Goal: Navigation & Orientation: Find specific page/section

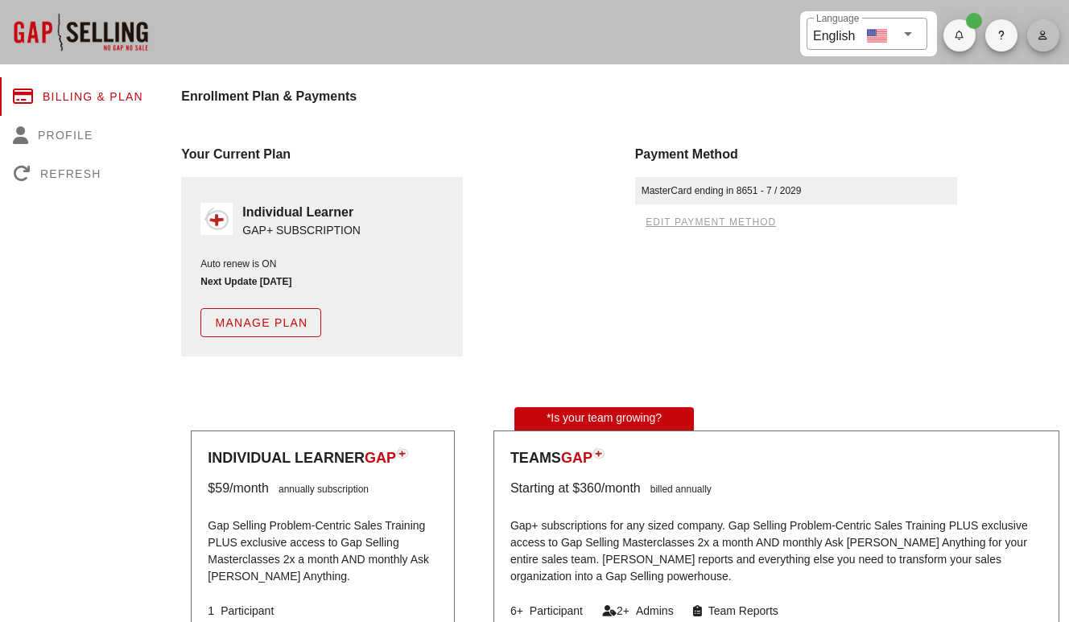
click at [1039, 27] on button "button" at bounding box center [1043, 35] width 32 height 32
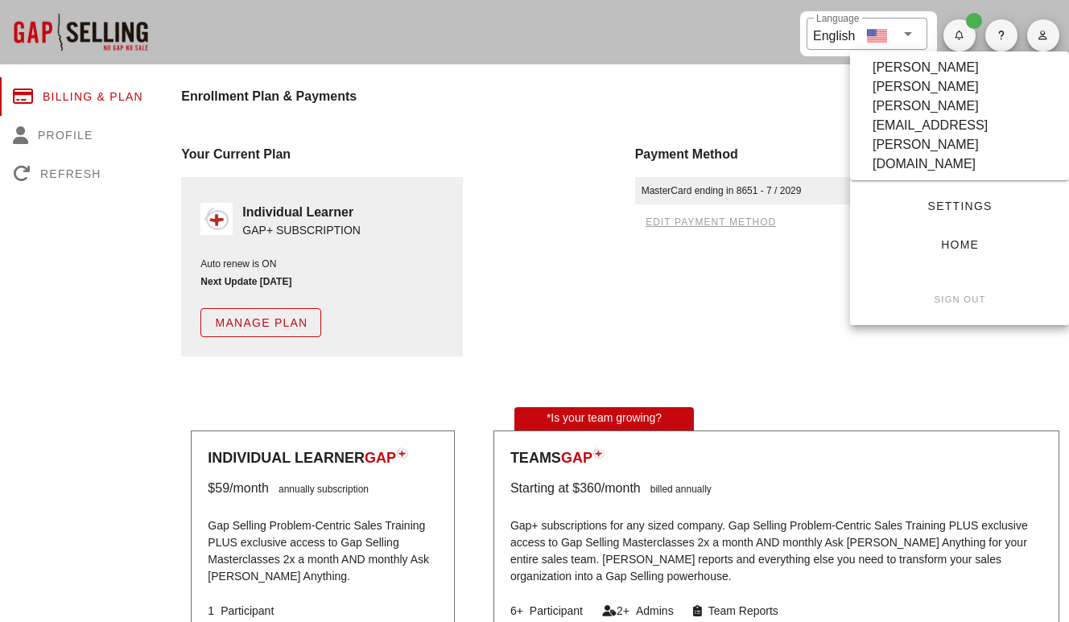
click at [939, 200] on span "Settings" at bounding box center [959, 206] width 167 height 13
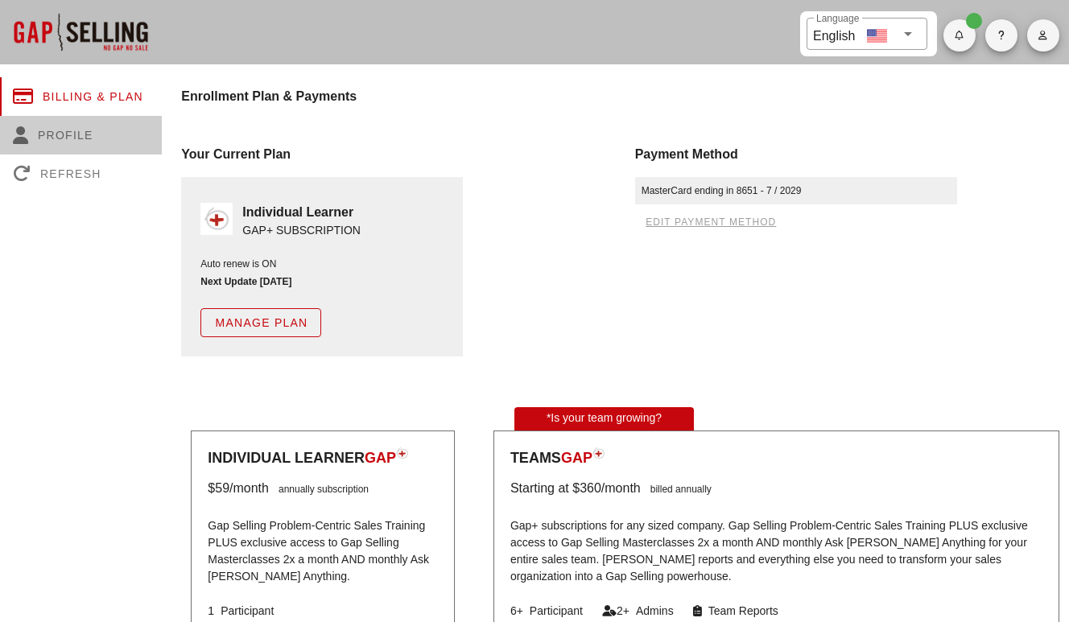
click at [58, 130] on div "Profile" at bounding box center [81, 135] width 162 height 39
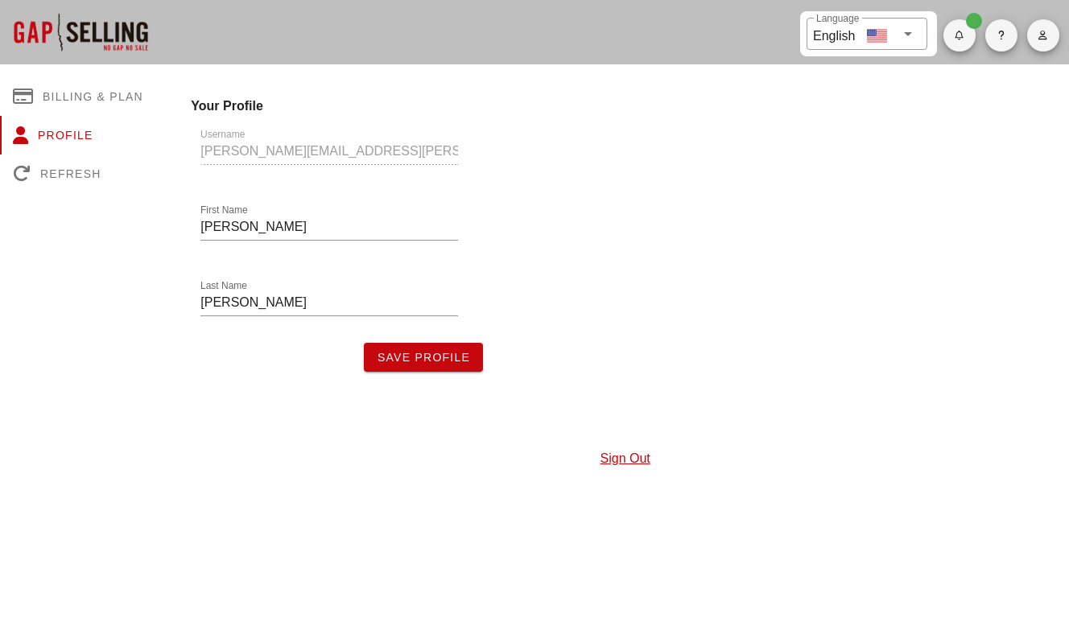
click at [320, 164] on div "Username jennifer.ortiz@fullfabric.com" at bounding box center [329, 154] width 277 height 76
click at [320, 148] on div "Username jennifer.ortiz@fullfabric.com" at bounding box center [329, 154] width 277 height 76
click at [85, 90] on div "Billing & Plan" at bounding box center [81, 96] width 162 height 39
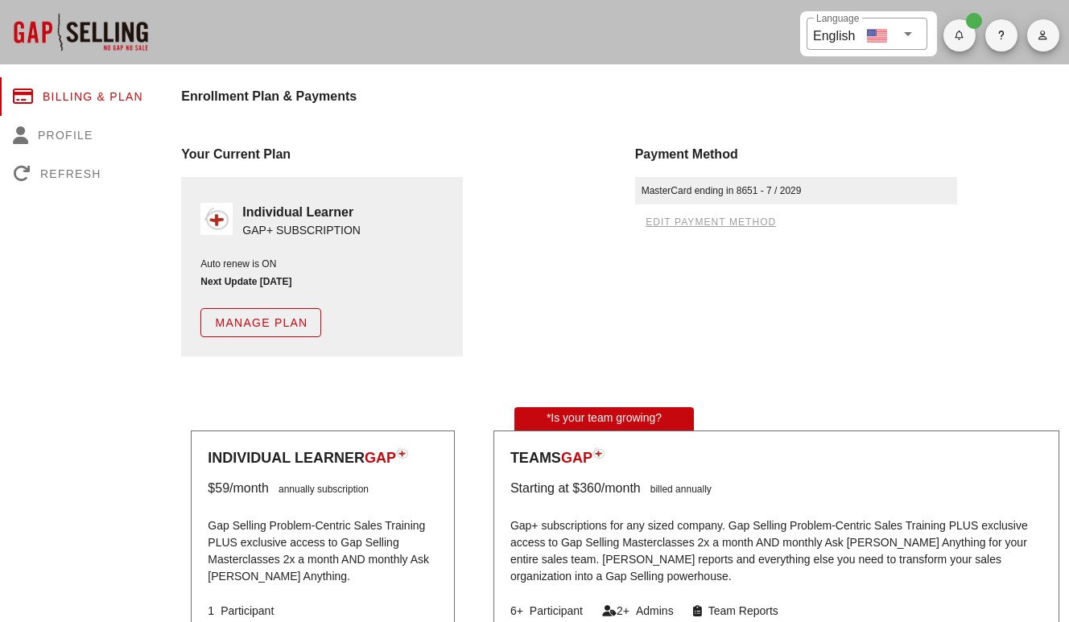
click at [1043, 38] on icon "button" at bounding box center [1043, 36] width 10 height 10
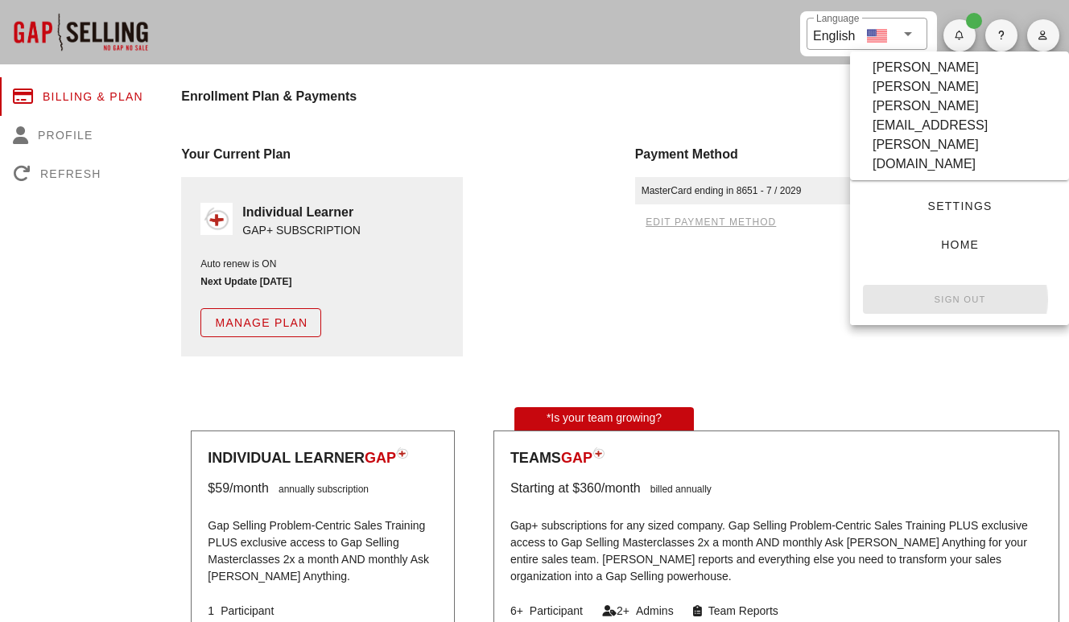
click at [956, 295] on small "Sign Out" at bounding box center [959, 300] width 52 height 10
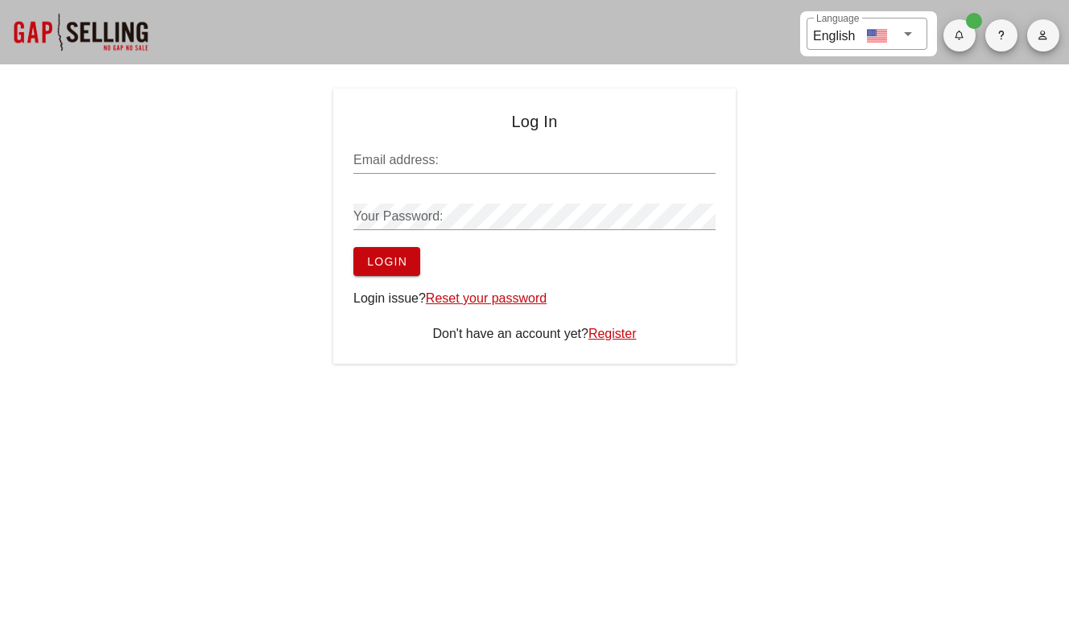
type input "[PERSON_NAME][EMAIL_ADDRESS][PERSON_NAME][DOMAIN_NAME]"
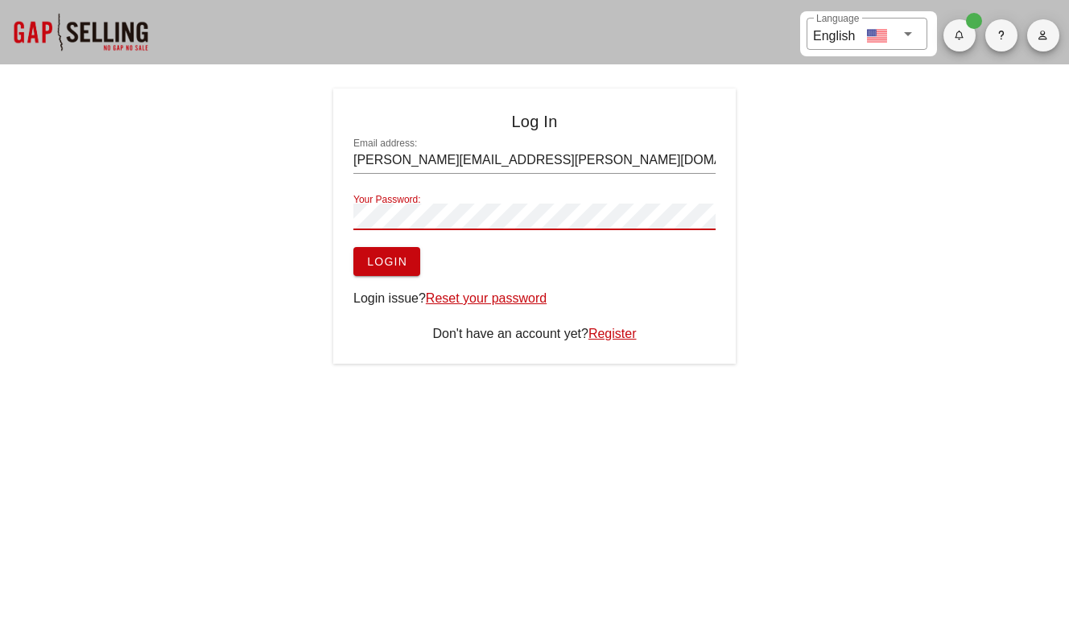
click at [382, 258] on span "Login" at bounding box center [386, 261] width 41 height 13
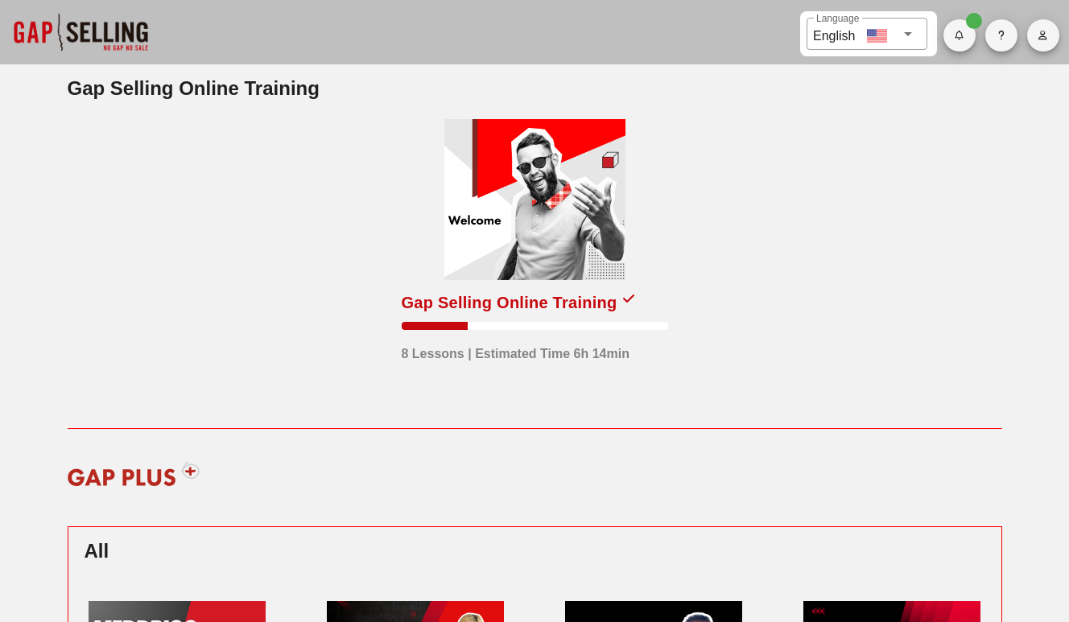
click at [569, 196] on div at bounding box center [534, 199] width 181 height 161
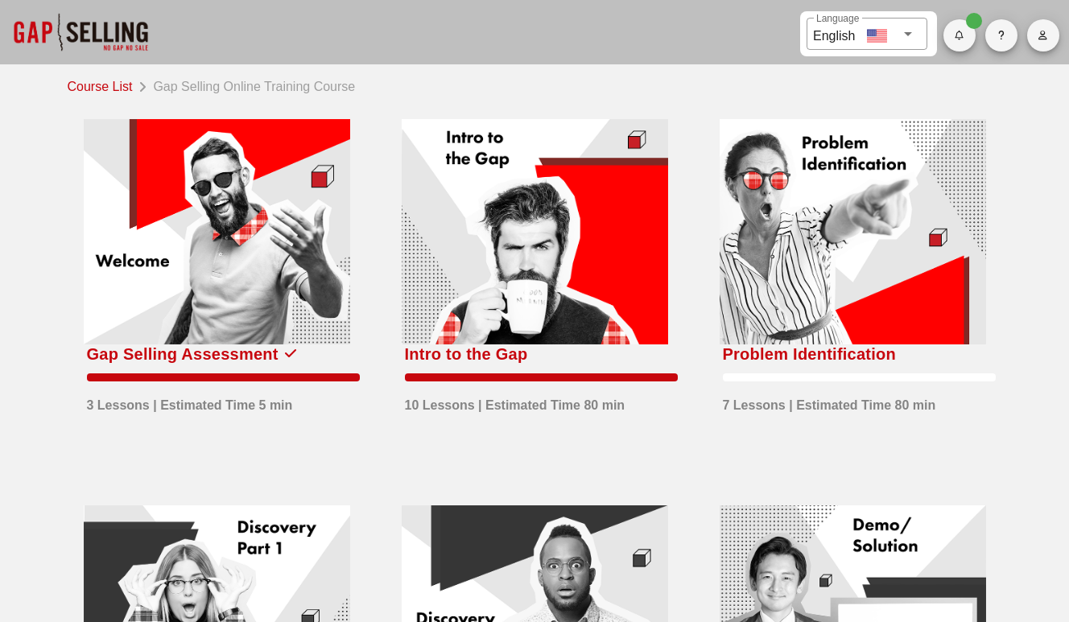
click at [1040, 36] on icon "button" at bounding box center [1043, 36] width 10 height 10
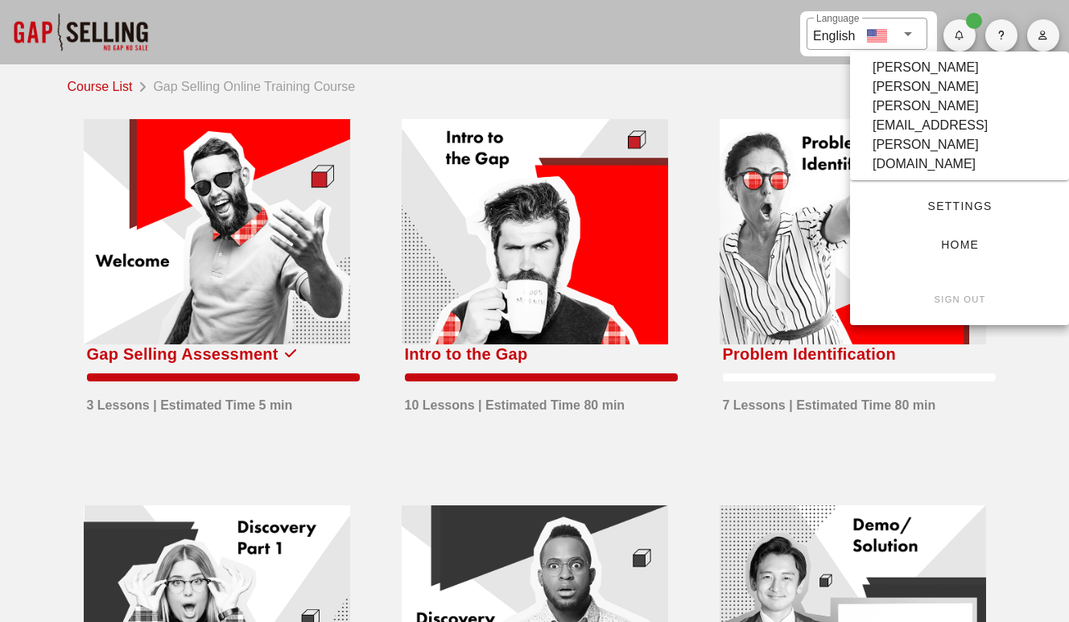
click at [918, 75] on div "[PERSON_NAME]" at bounding box center [926, 67] width 106 height 19
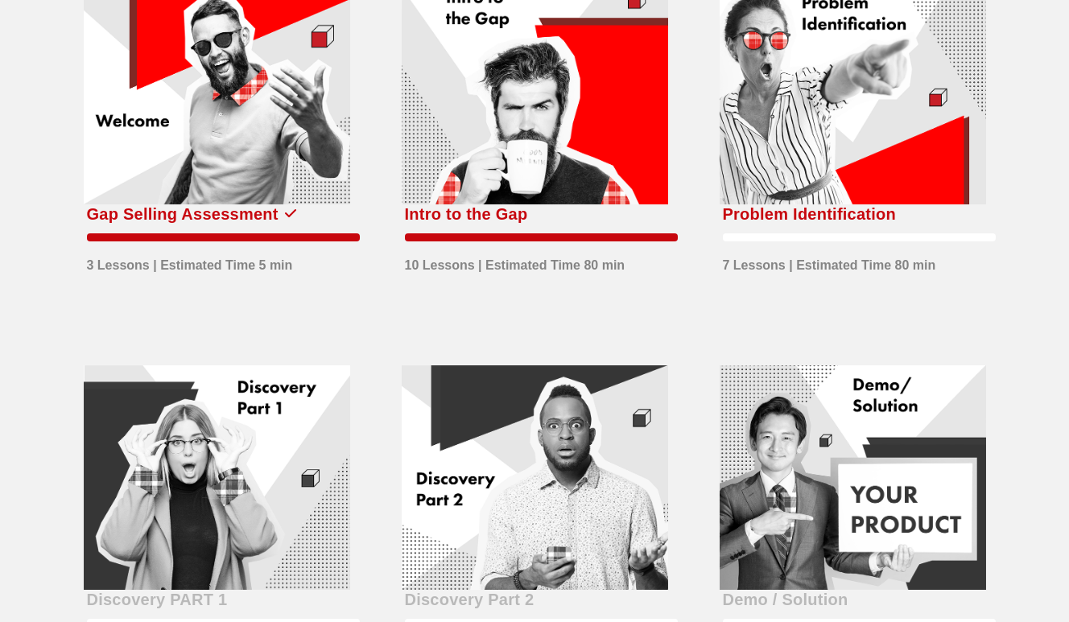
scroll to position [143, 0]
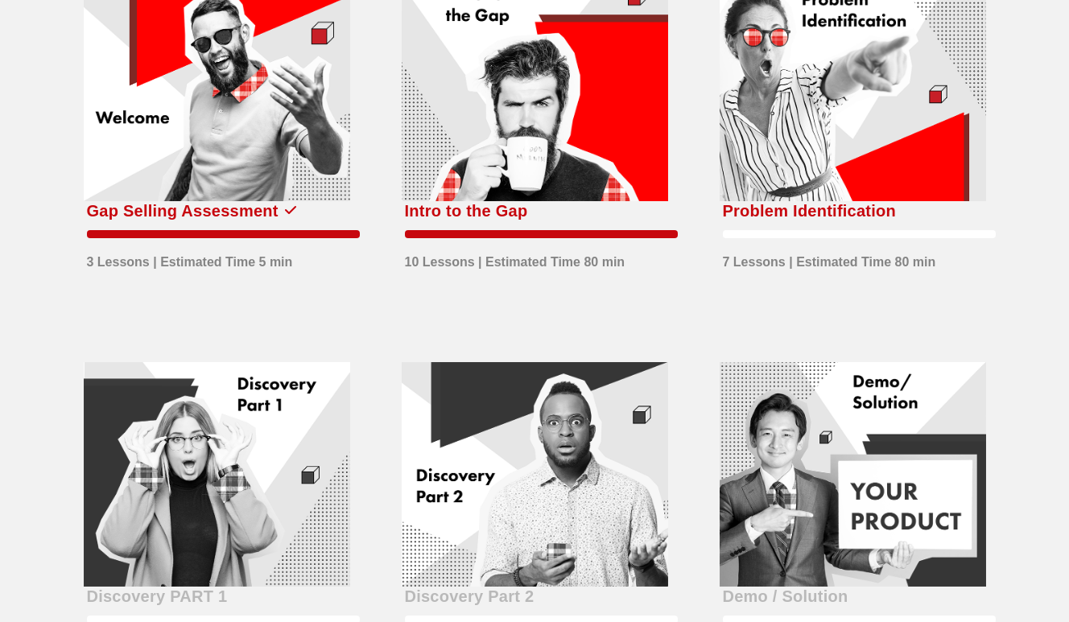
click at [502, 122] on div at bounding box center [535, 88] width 267 height 225
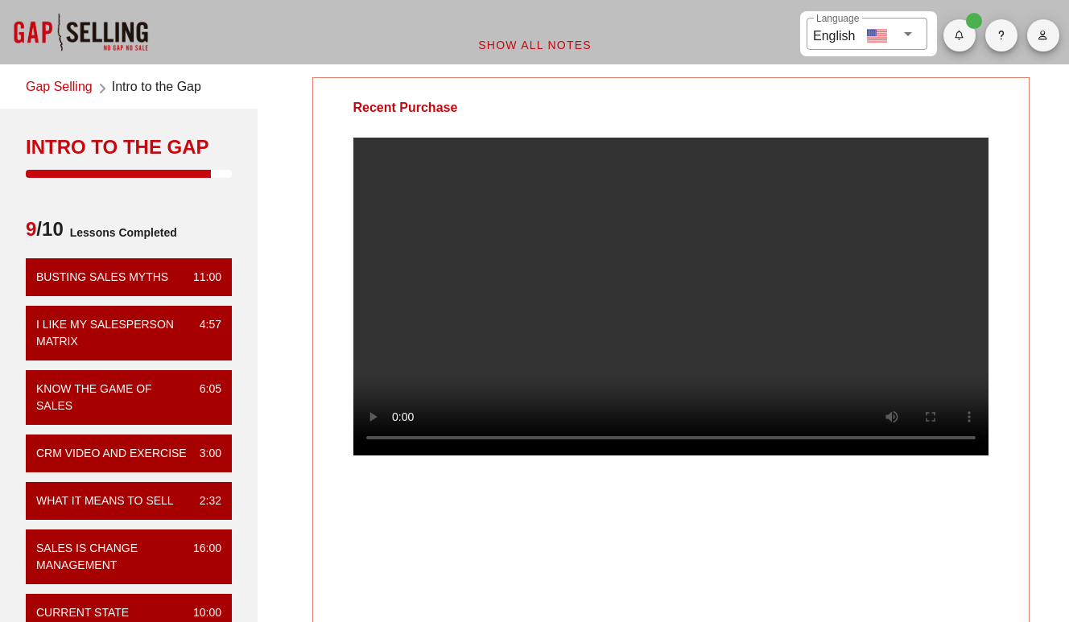
click at [67, 85] on link "Gap Selling" at bounding box center [59, 88] width 67 height 22
